Goal: Task Accomplishment & Management: Manage account settings

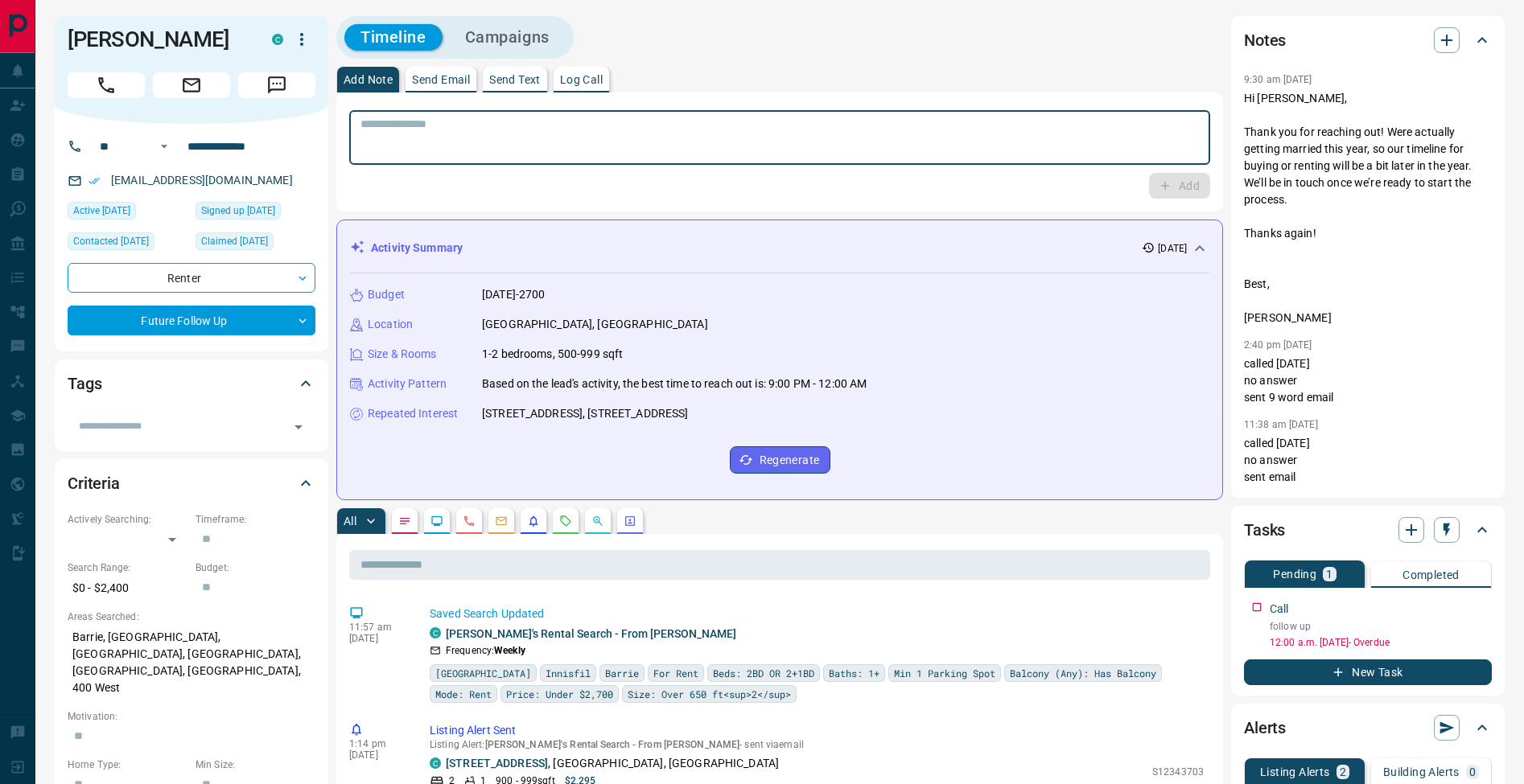
click at [519, 144] on textarea at bounding box center [780, 138] width 839 height 41
type textarea "**********"
click at [1205, 184] on button "Add" at bounding box center [1180, 186] width 61 height 26
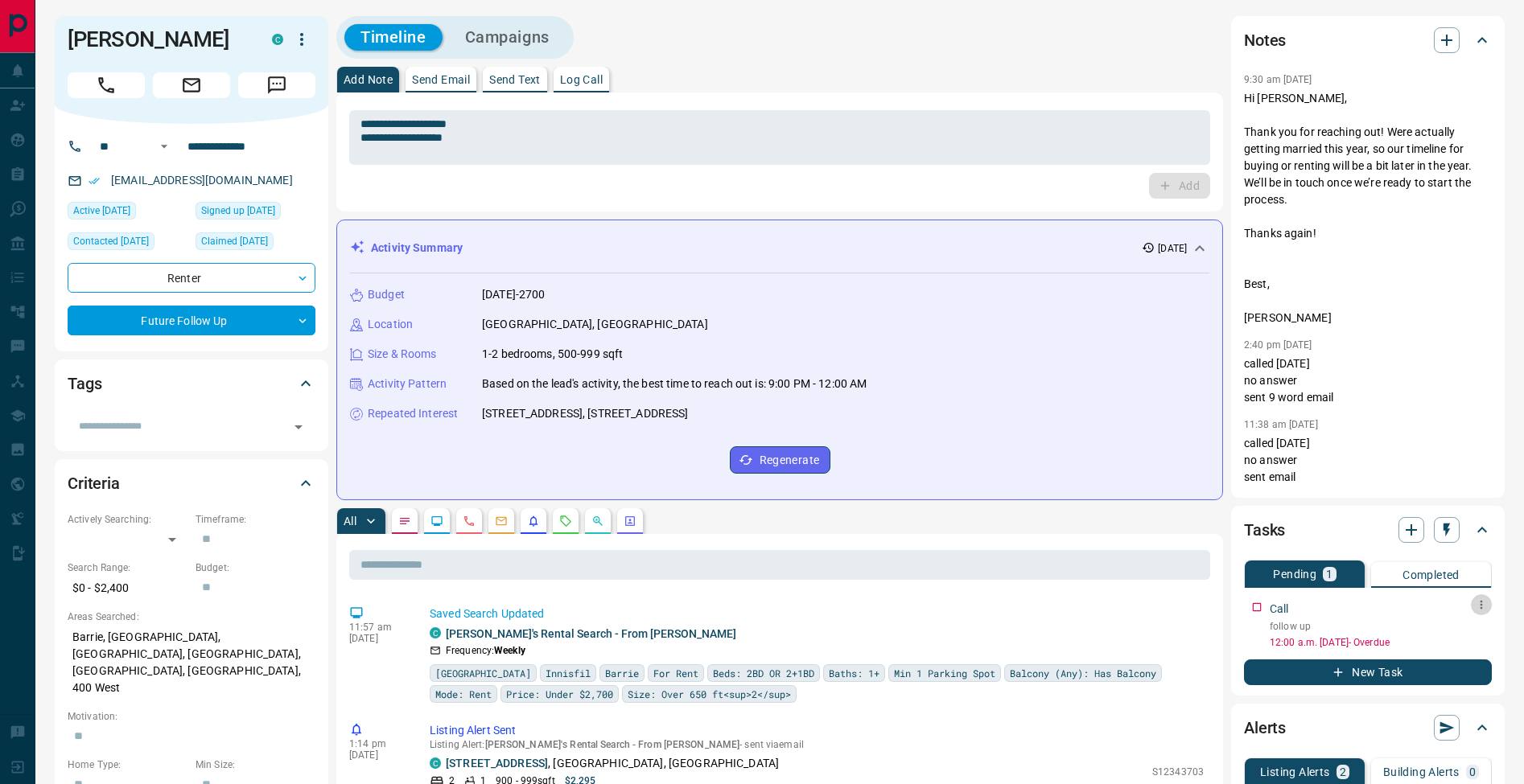
click at [1483, 607] on icon "button" at bounding box center [1481, 605] width 13 height 13
click at [1472, 630] on li "Edit" at bounding box center [1455, 636] width 70 height 24
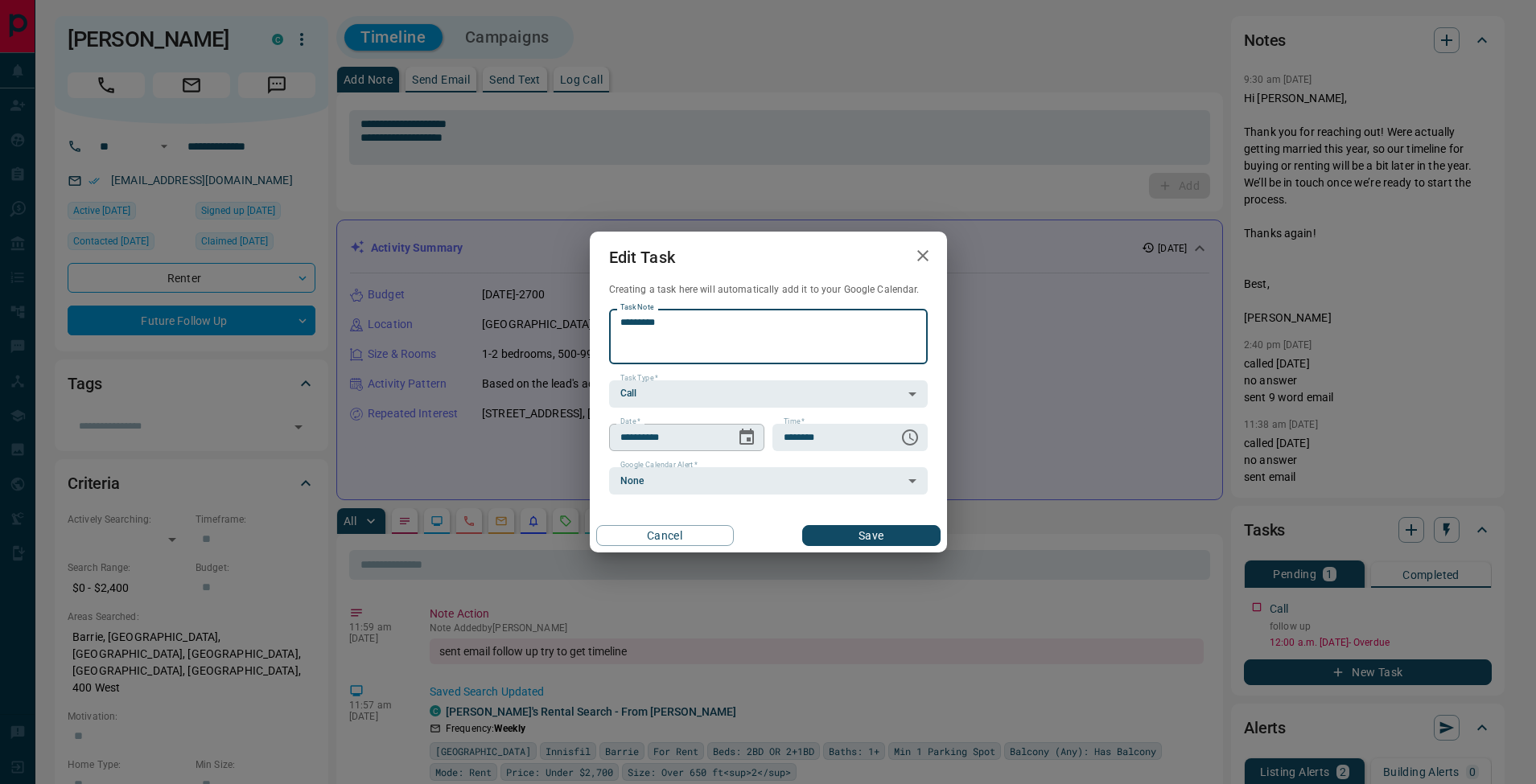
click at [744, 438] on icon "Choose date, selected date is Aug 14, 2025" at bounding box center [746, 437] width 19 height 19
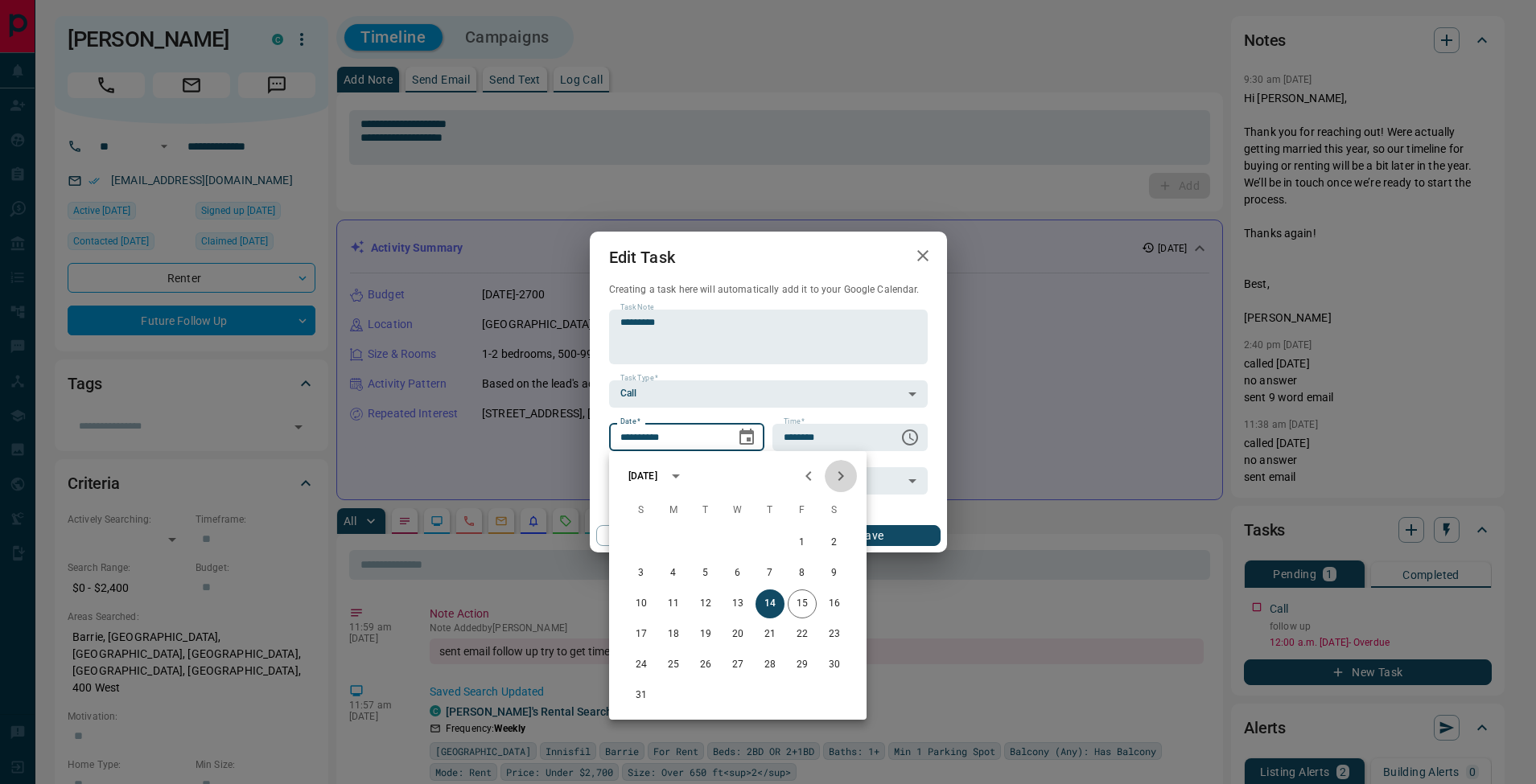
click at [848, 482] on icon "Next month" at bounding box center [841, 476] width 19 height 19
click at [780, 544] on button "4" at bounding box center [769, 542] width 29 height 29
type input "**********"
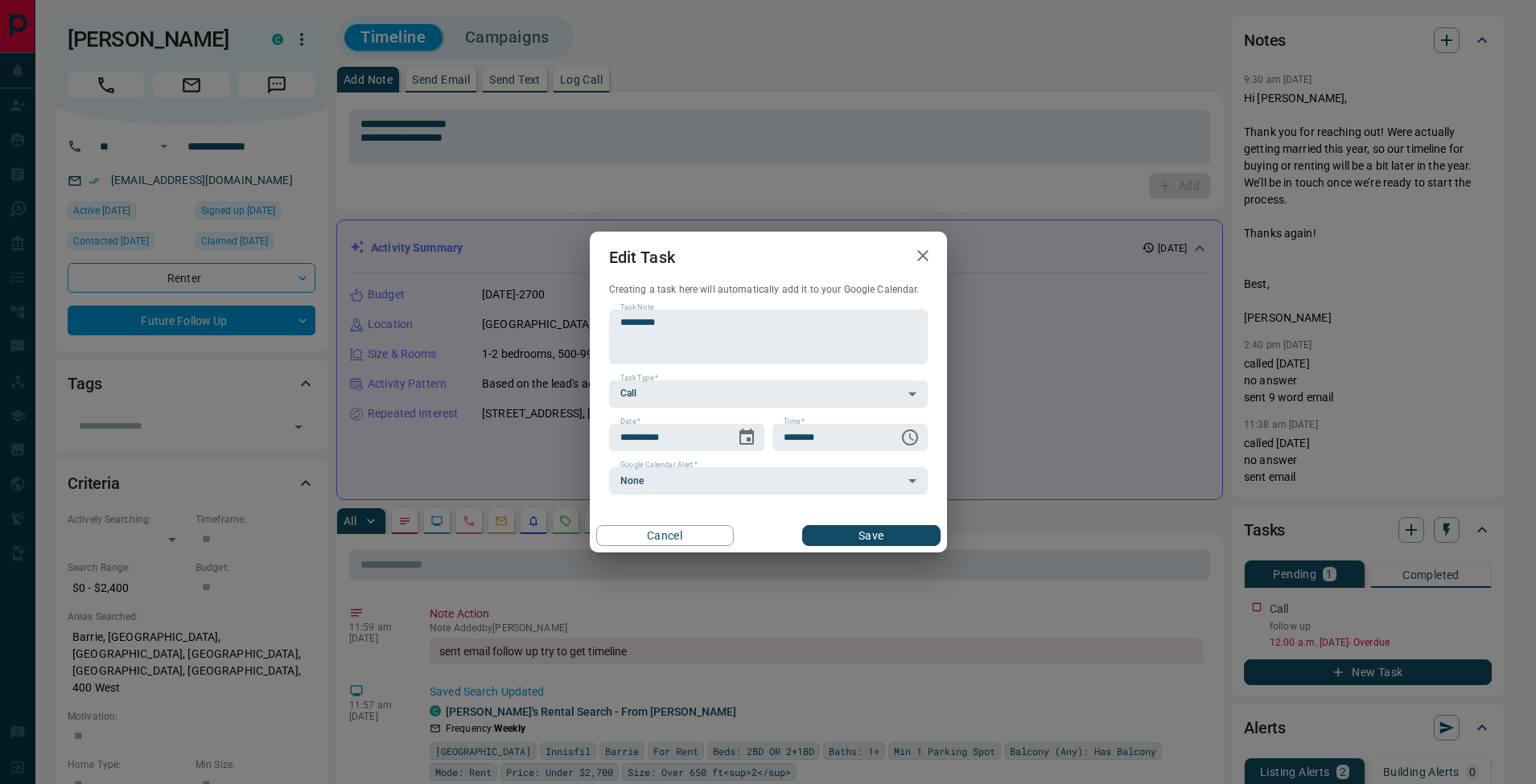
drag, startPoint x: 877, startPoint y: 535, endPoint x: 889, endPoint y: 530, distance: 13.0
click at [877, 535] on button "Save" at bounding box center [871, 536] width 138 height 21
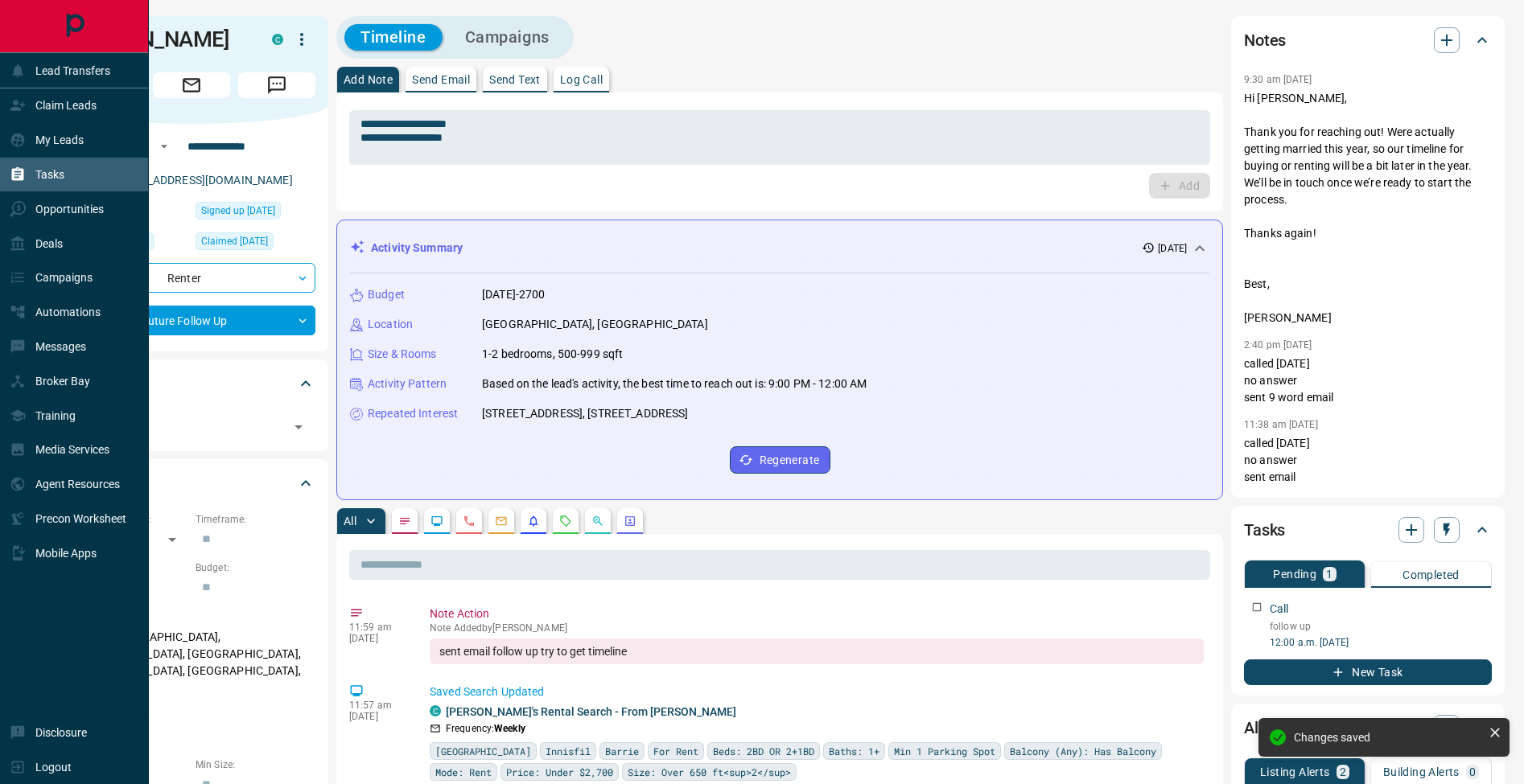
click at [29, 171] on div "Tasks" at bounding box center [36, 175] width 55 height 27
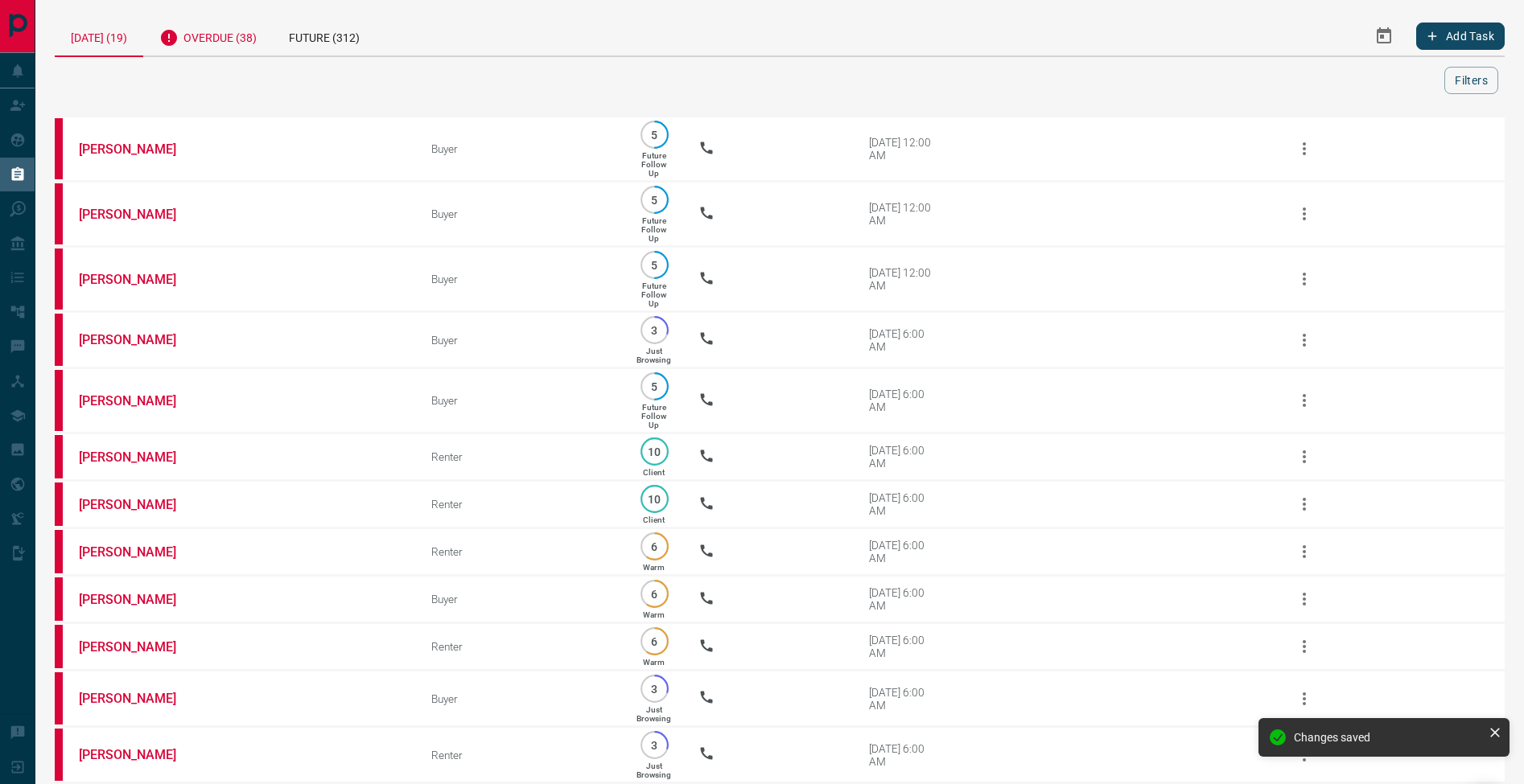
click at [214, 39] on div "Overdue (38)" at bounding box center [208, 35] width 130 height 40
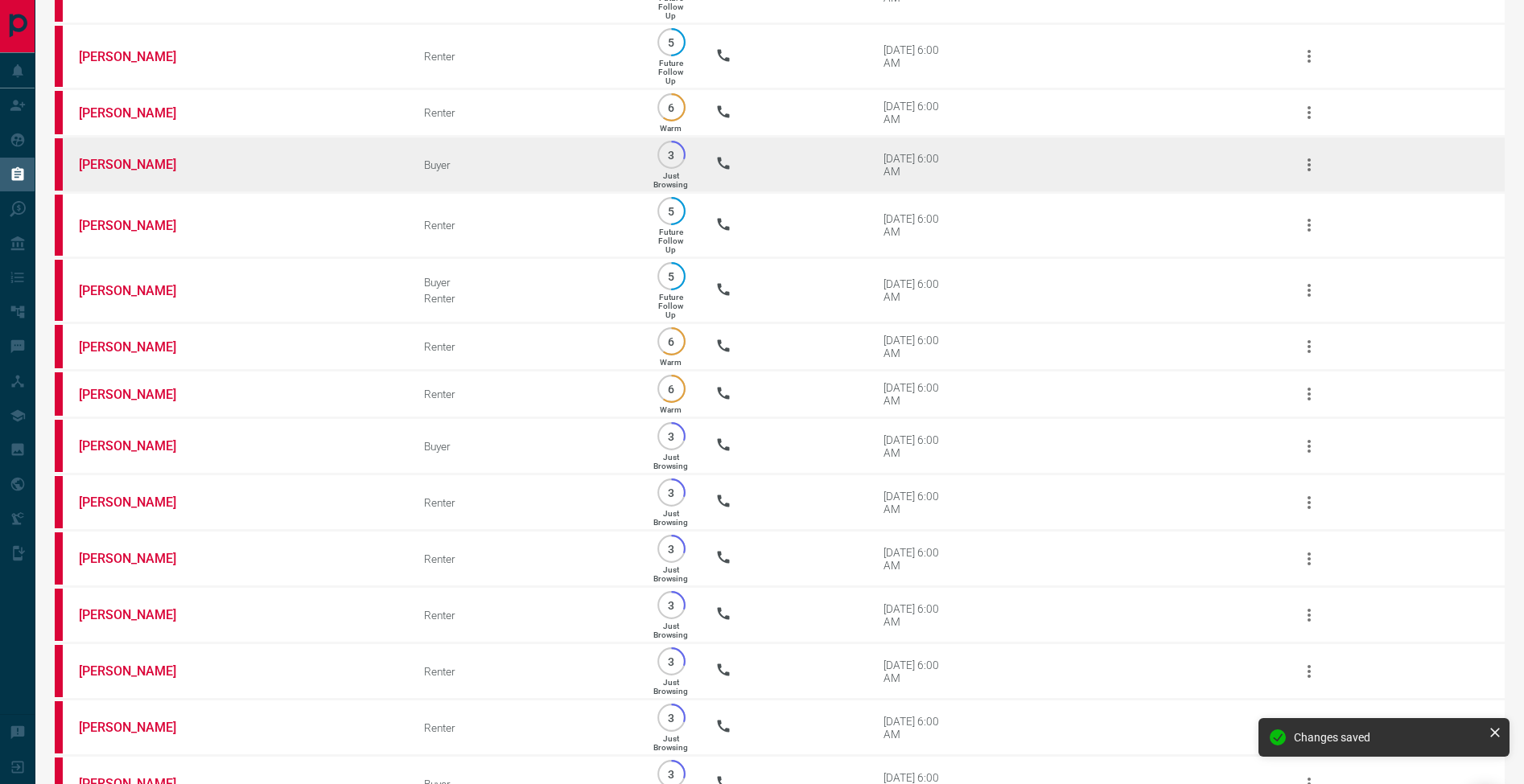
scroll to position [1750, 0]
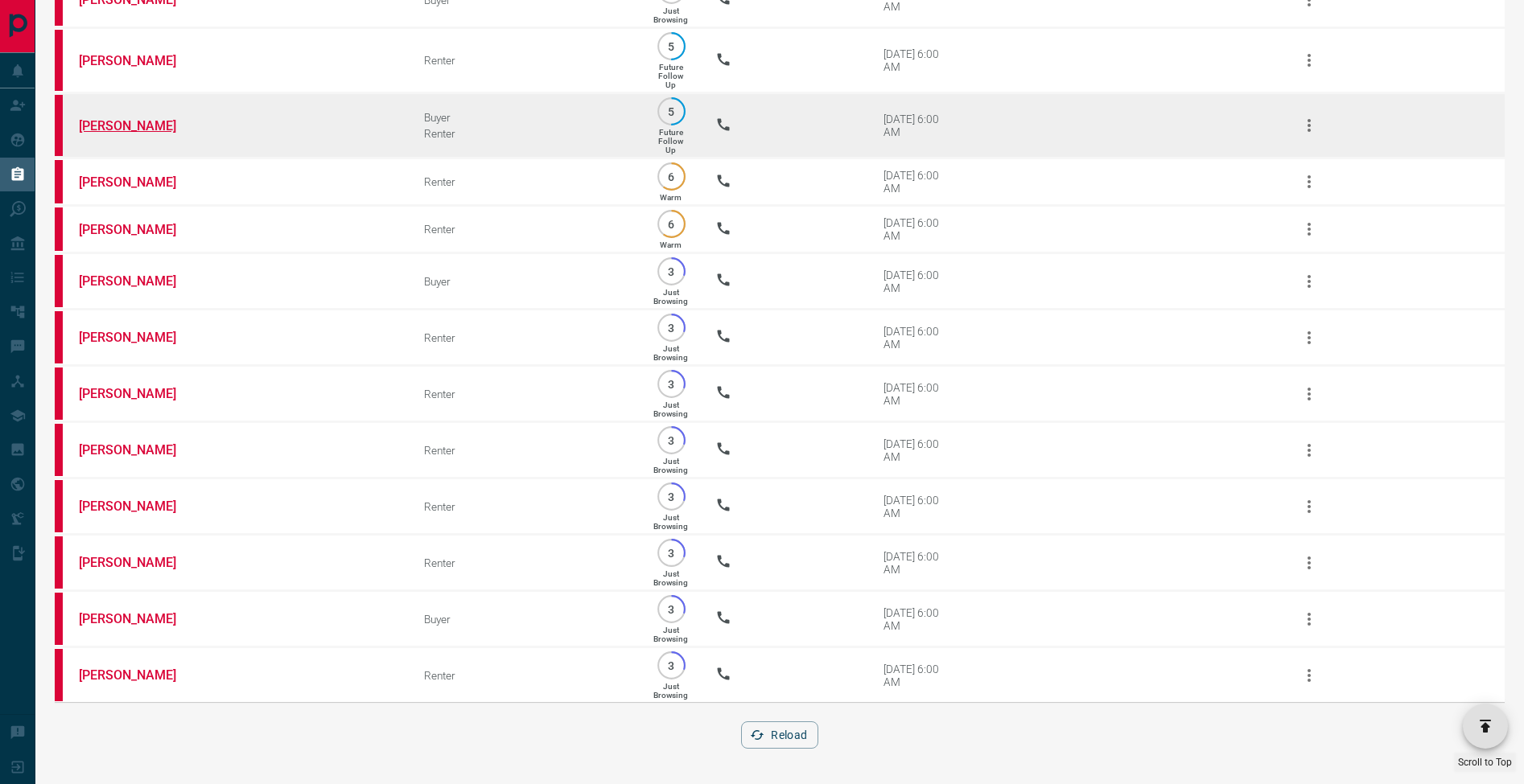
click at [146, 118] on link "[PERSON_NAME]" at bounding box center [139, 126] width 120 height 16
